Goal: Information Seeking & Learning: Check status

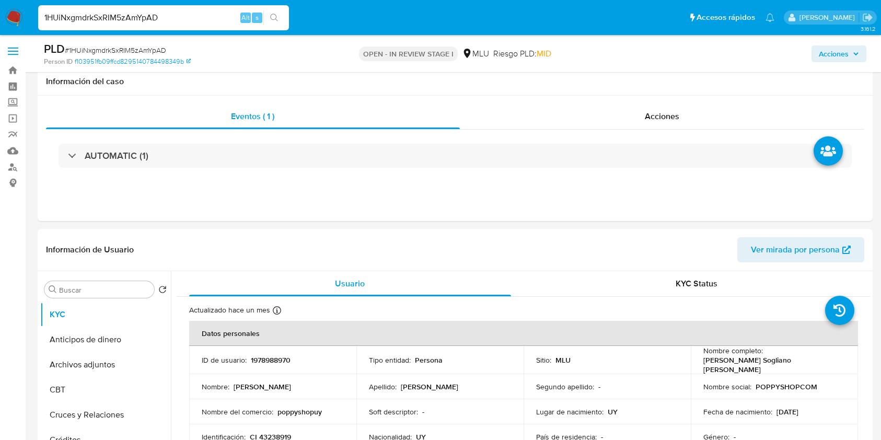
select select "10"
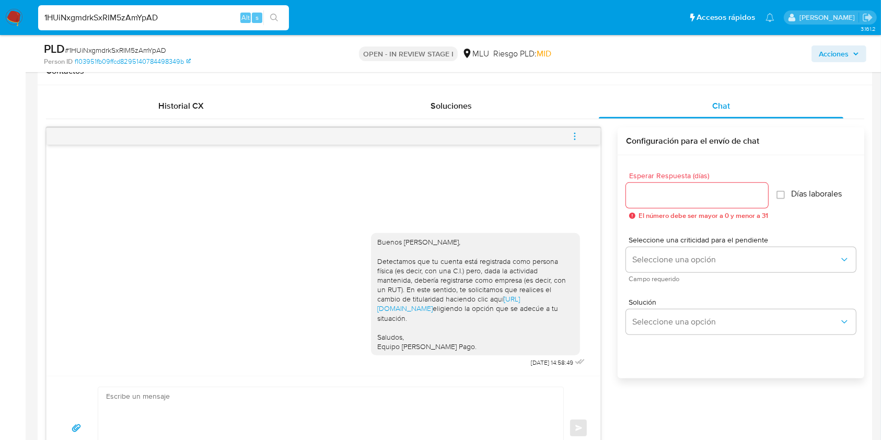
scroll to position [498, 0]
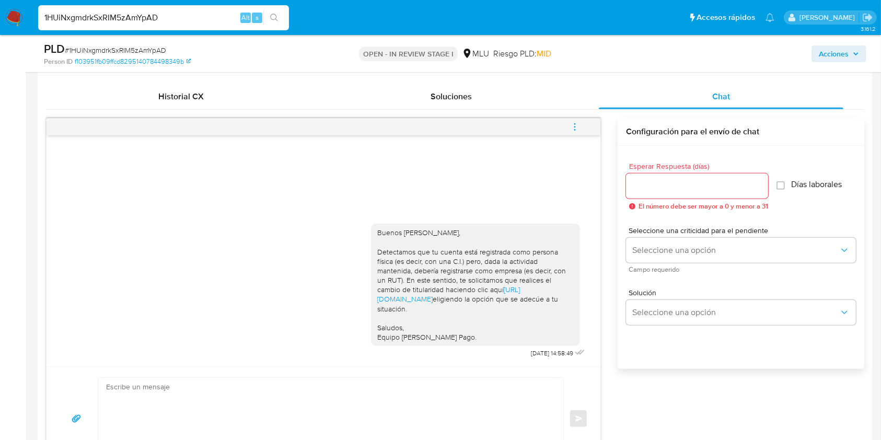
click at [126, 17] on input "1HUiNxgmdrkSxRIM5zAmYpAD" at bounding box center [163, 18] width 251 height 14
paste input "uJADWEvsYKqyhTPv5uWJjlD6"
type input "uJADWEvsYKqyhTPv5uWJjlD6"
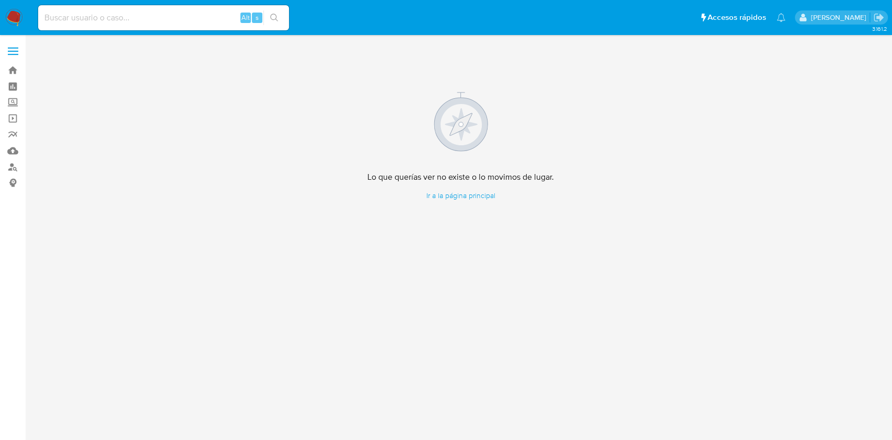
click at [16, 22] on img at bounding box center [14, 18] width 18 height 18
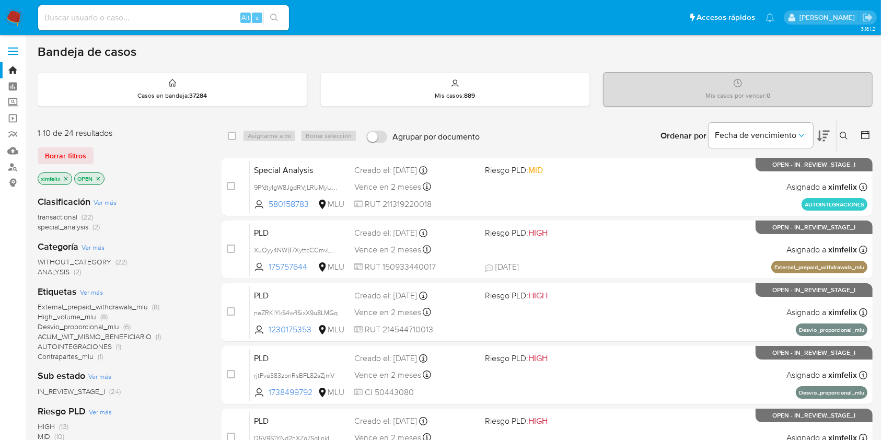
click at [69, 179] on p "ximfelix" at bounding box center [54, 178] width 33 height 11
click at [64, 179] on icon "close-filter" at bounding box center [66, 179] width 6 height 6
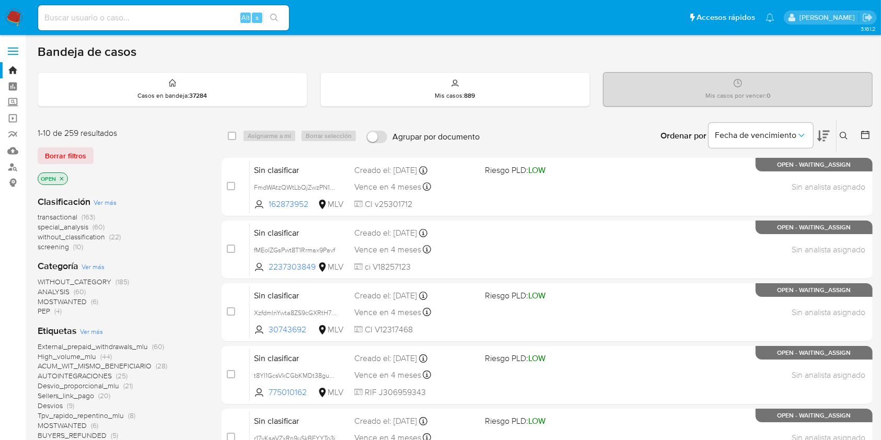
click at [64, 179] on icon "close-filter" at bounding box center [62, 179] width 6 height 6
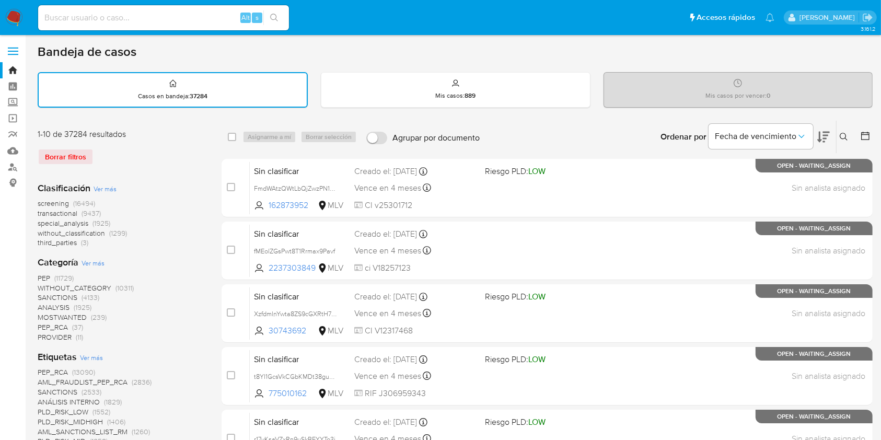
click at [863, 136] on icon at bounding box center [865, 136] width 10 height 10
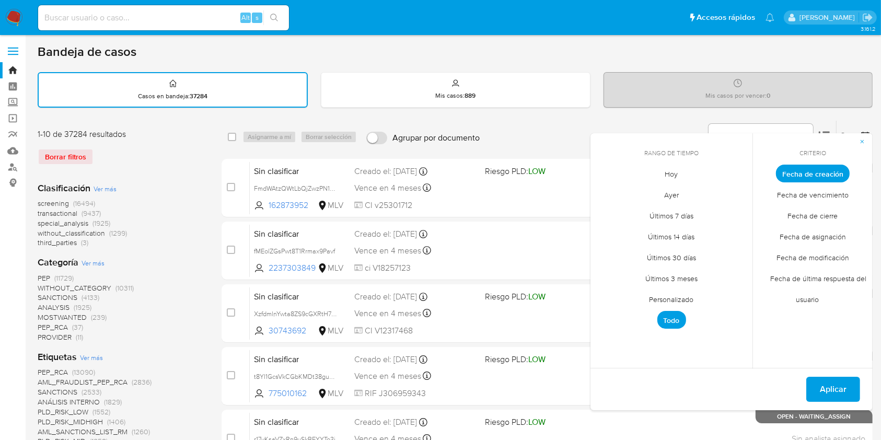
click at [677, 298] on span "Personalizado" at bounding box center [671, 299] width 66 height 21
click at [646, 229] on button "1" at bounding box center [650, 231] width 17 height 17
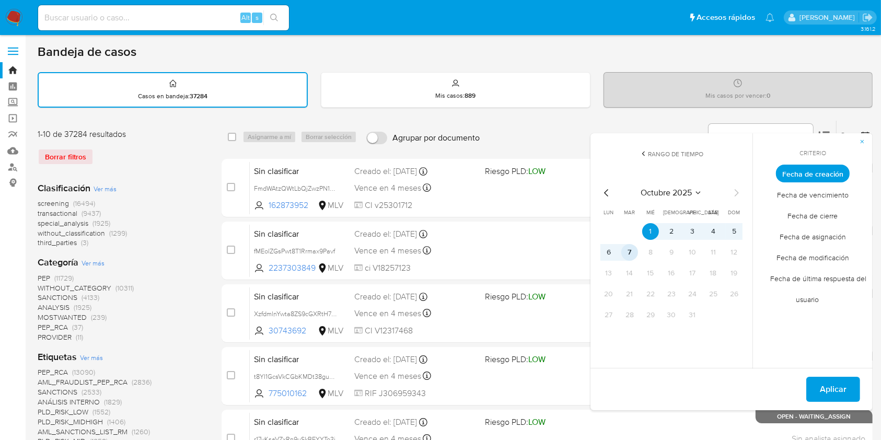
click at [631, 249] on button "7" at bounding box center [629, 252] width 17 height 17
click at [823, 206] on span "Fecha de cierre" at bounding box center [813, 215] width 72 height 21
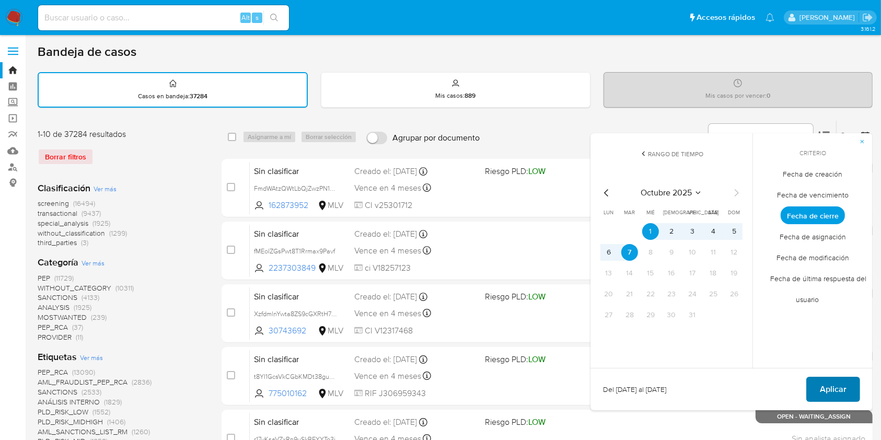
click at [845, 386] on span "Aplicar" at bounding box center [833, 389] width 27 height 23
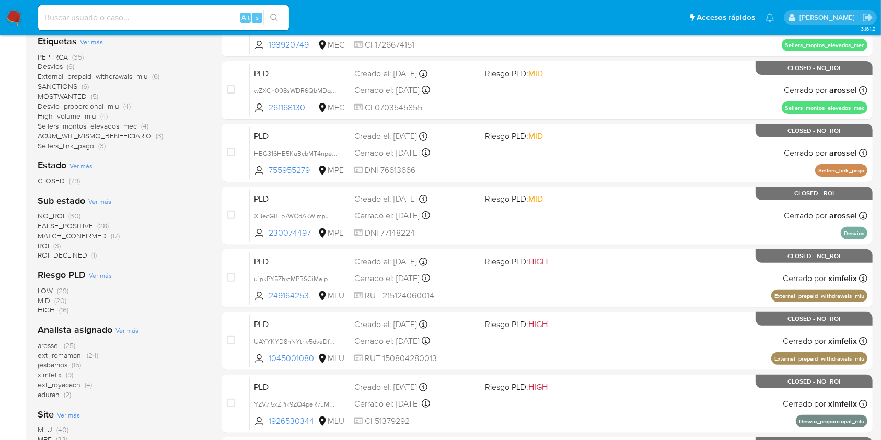
scroll to position [287, 0]
